Goal: Information Seeking & Learning: Learn about a topic

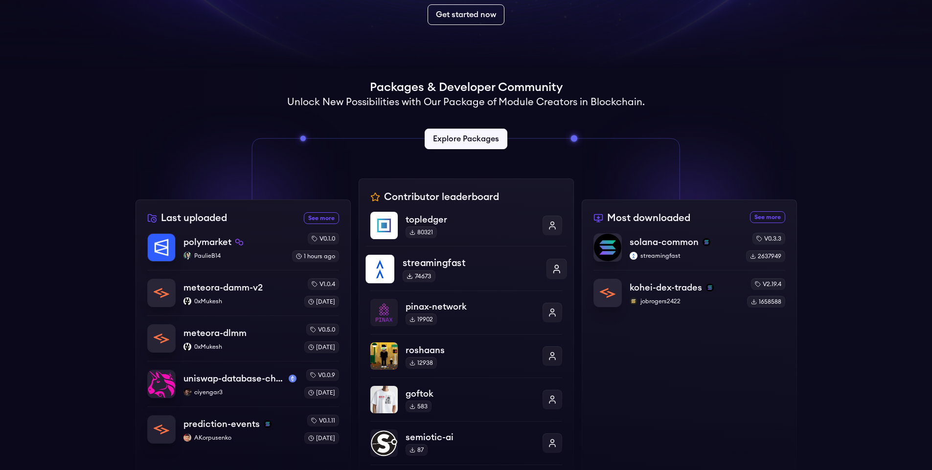
scroll to position [176, 0]
click at [652, 243] on p "solana-common" at bounding box center [664, 242] width 70 height 14
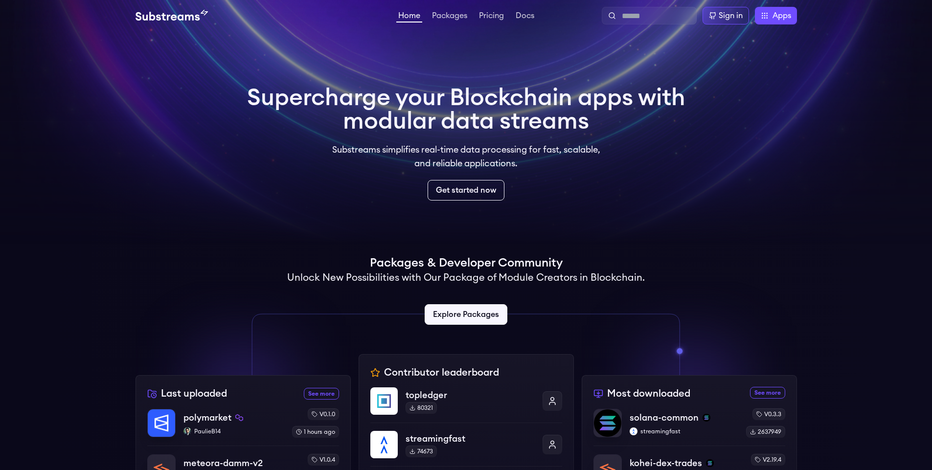
scroll to position [176, 0]
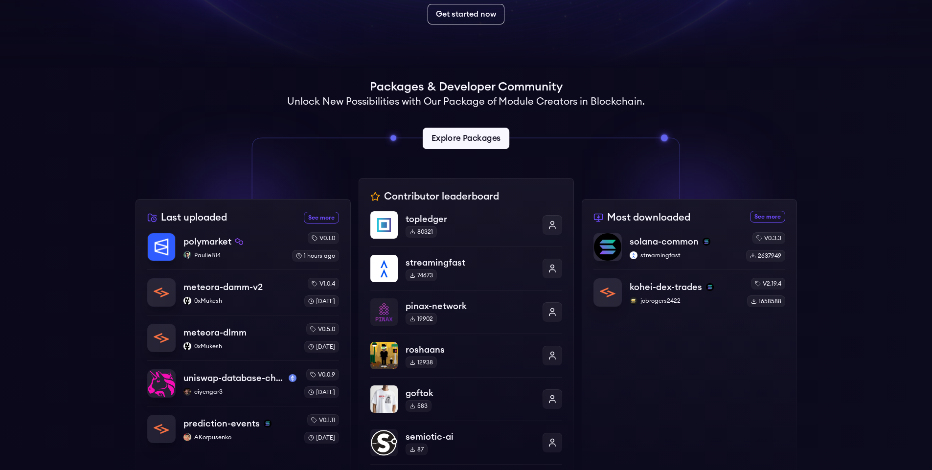
click at [455, 137] on link "Explore Packages" at bounding box center [466, 139] width 87 height 22
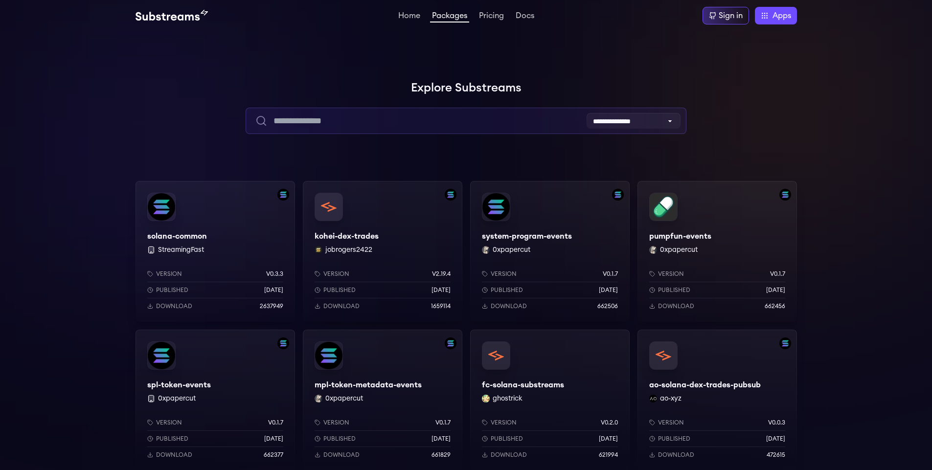
click at [414, 116] on input "text" at bounding box center [466, 121] width 441 height 26
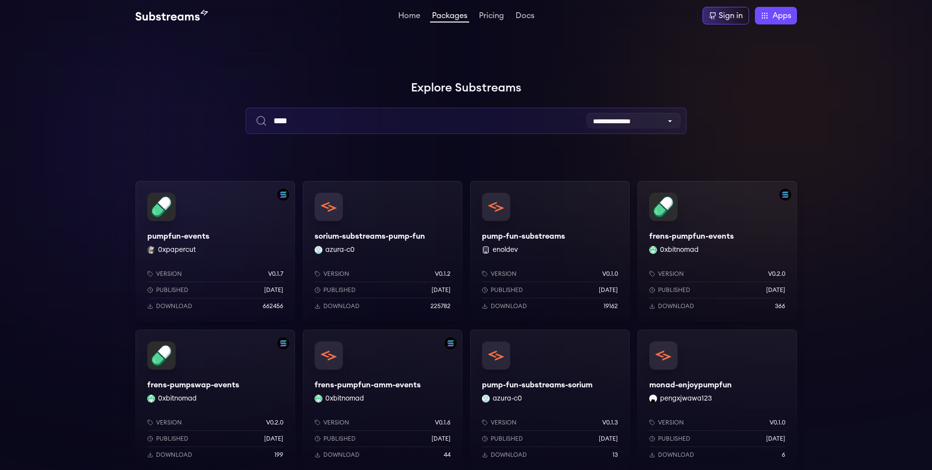
type input "****"
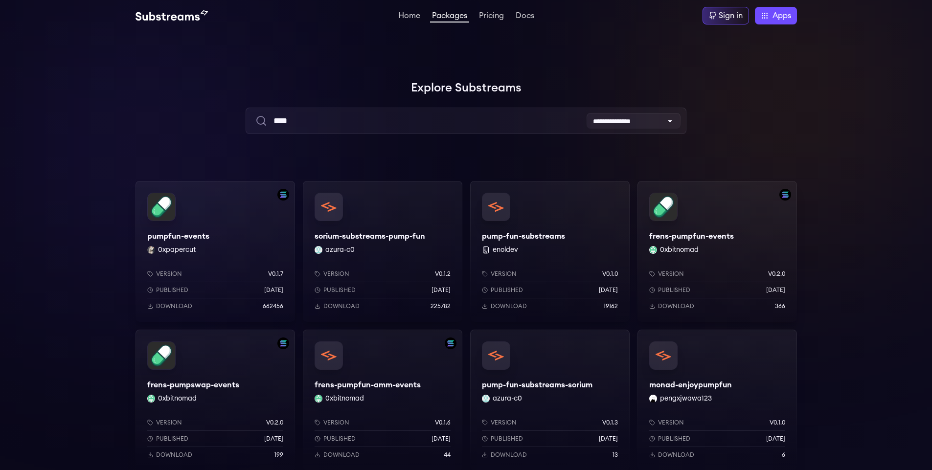
click at [163, 116] on div at bounding box center [146, 146] width 293 height 293
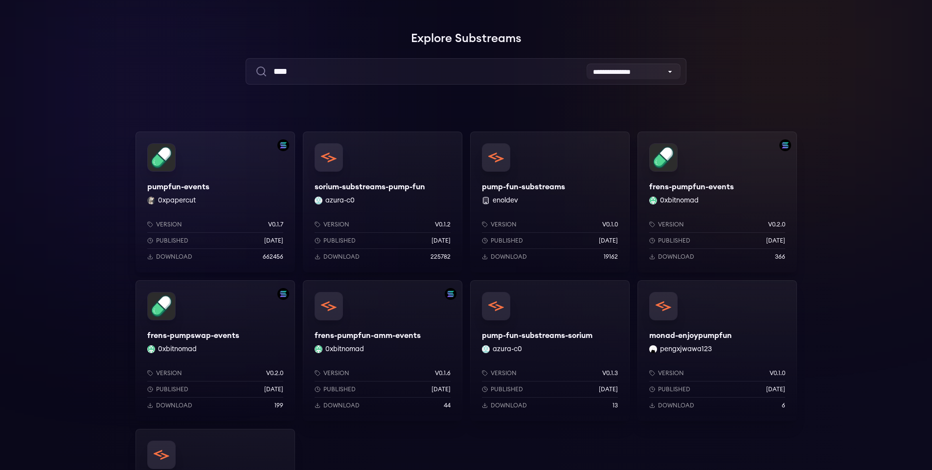
scroll to position [59, 0]
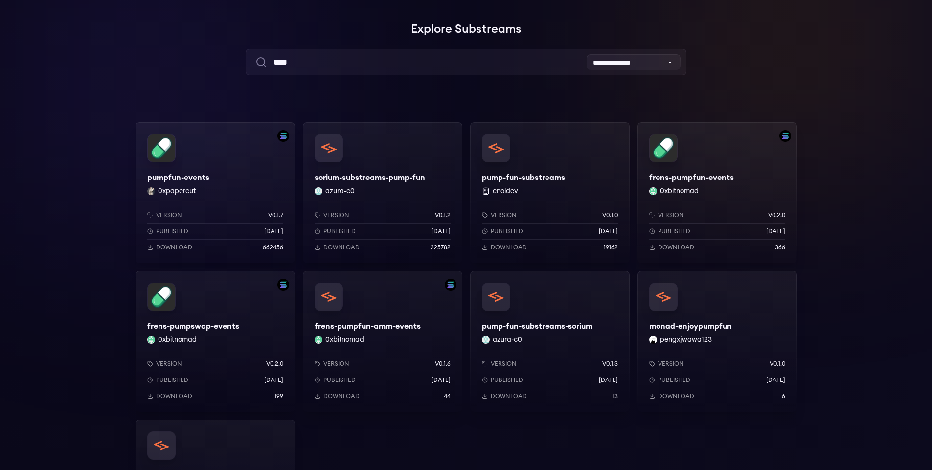
click at [162, 147] on div "pumpfun-events 0xpapercut Version v0.1.7 Published 9 months ago Download 662456" at bounding box center [214, 192] width 159 height 141
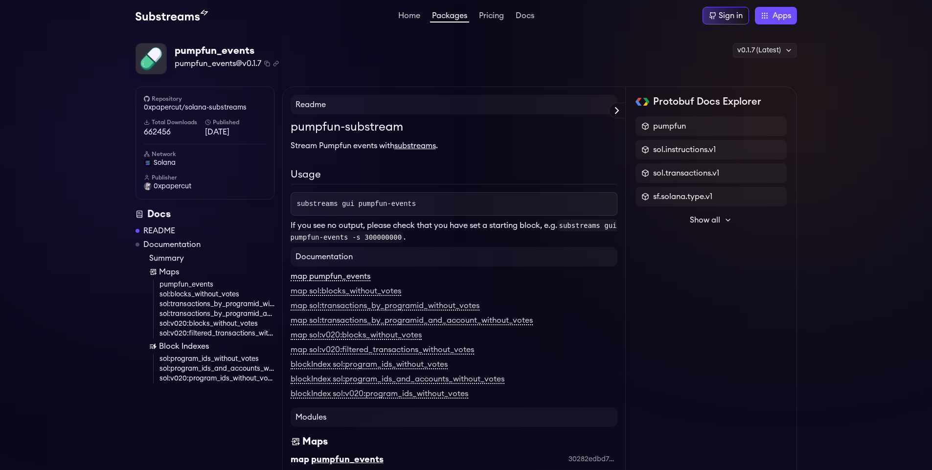
click at [330, 275] on link "map pumpfun_events" at bounding box center [331, 276] width 80 height 9
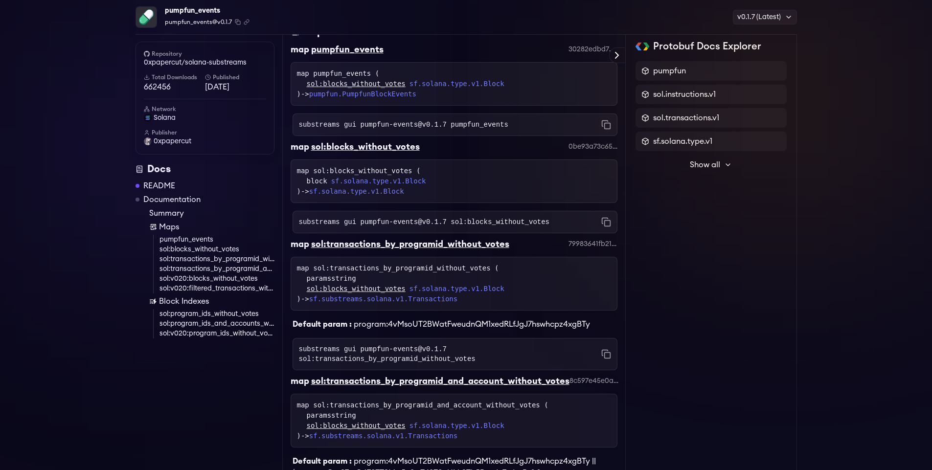
scroll to position [414, 0]
